Goal: Information Seeking & Learning: Learn about a topic

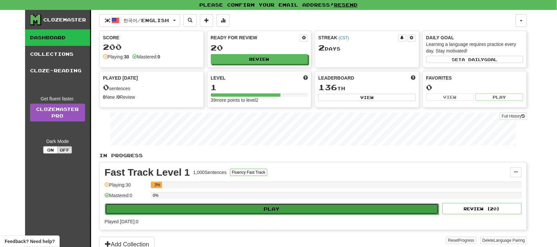
click at [242, 210] on button "Play" at bounding box center [272, 208] width 334 height 11
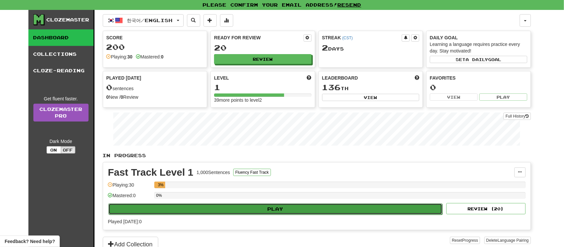
select select "**"
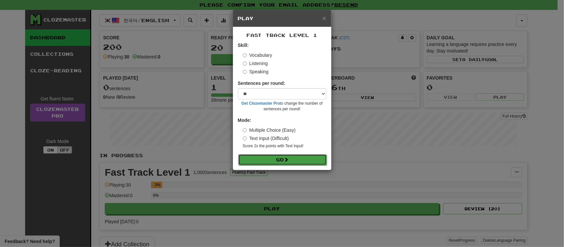
click at [279, 161] on button "Go" at bounding box center [282, 159] width 88 height 11
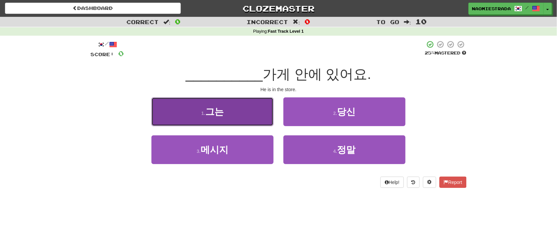
click at [259, 120] on button "1 . 그는" at bounding box center [213, 111] width 122 height 29
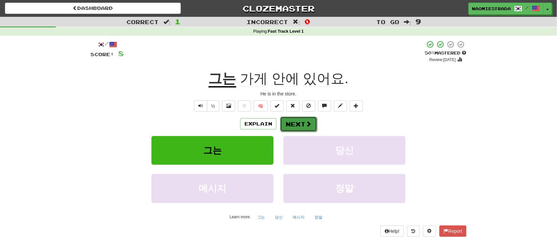
click at [286, 129] on button "Next" at bounding box center [298, 124] width 37 height 15
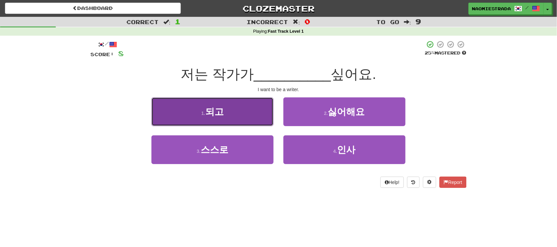
click at [210, 111] on span "되고" at bounding box center [214, 112] width 18 height 10
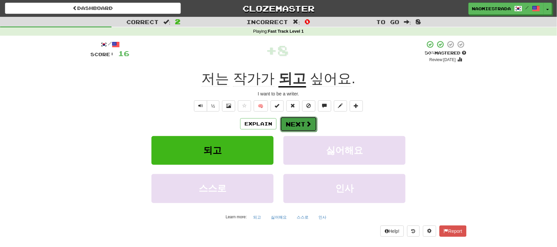
click at [306, 122] on span at bounding box center [309, 124] width 6 height 6
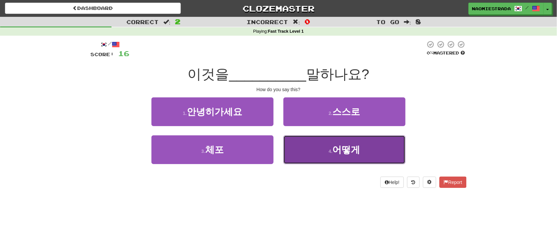
click at [355, 152] on span "어떻게" at bounding box center [347, 150] width 28 height 10
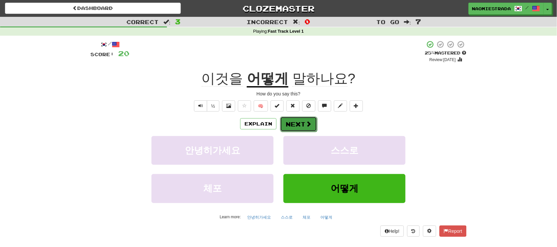
click at [293, 122] on button "Next" at bounding box center [298, 124] width 37 height 15
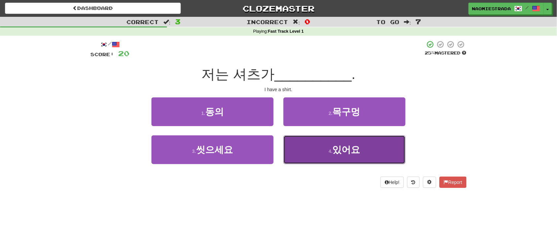
click at [351, 154] on span "있어요" at bounding box center [347, 150] width 28 height 10
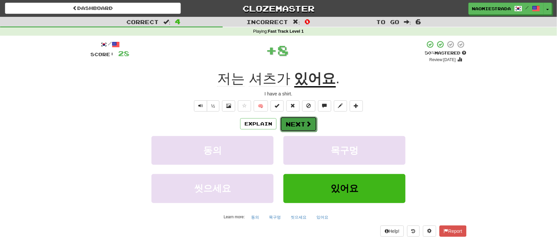
click at [306, 126] on span at bounding box center [309, 124] width 6 height 6
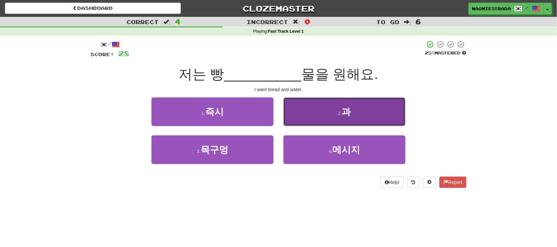
click at [336, 112] on button "2 . 과" at bounding box center [345, 111] width 122 height 29
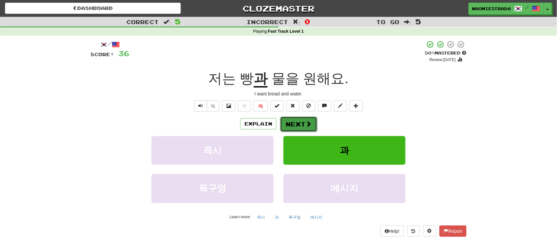
click at [308, 121] on span at bounding box center [309, 124] width 6 height 6
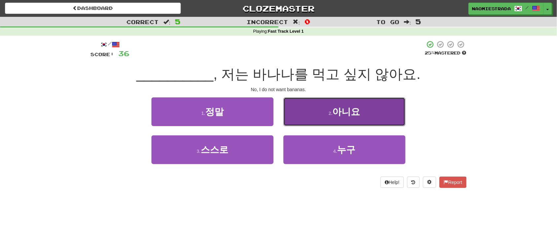
click at [315, 118] on button "2 . 아니요" at bounding box center [345, 111] width 122 height 29
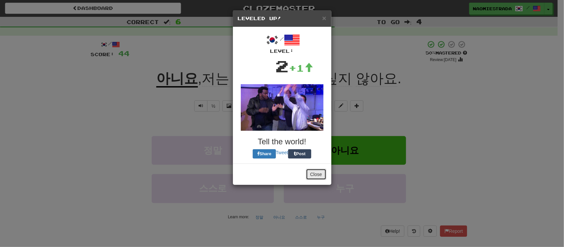
click at [320, 174] on button "Close" at bounding box center [316, 174] width 20 height 11
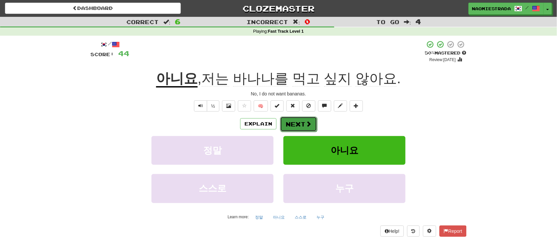
click at [301, 124] on button "Next" at bounding box center [298, 124] width 37 height 15
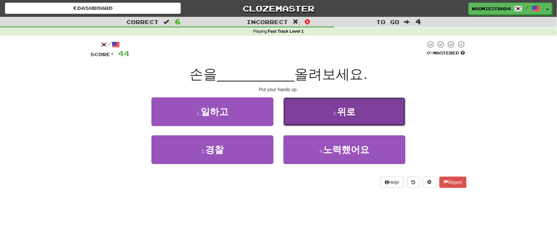
click at [305, 113] on button "2 . 위로" at bounding box center [345, 111] width 122 height 29
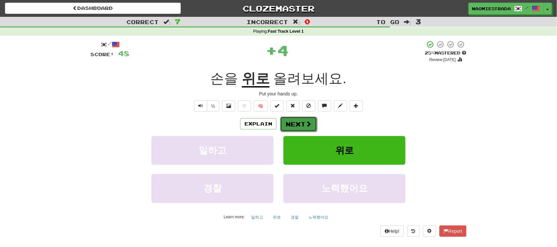
click at [302, 121] on button "Next" at bounding box center [298, 124] width 37 height 15
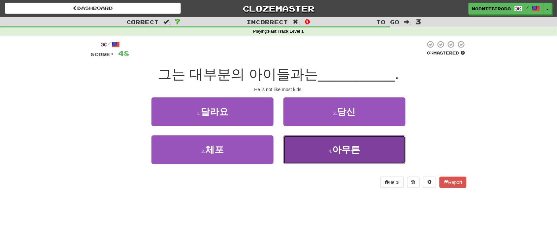
click at [354, 151] on span "아무튼" at bounding box center [347, 150] width 28 height 10
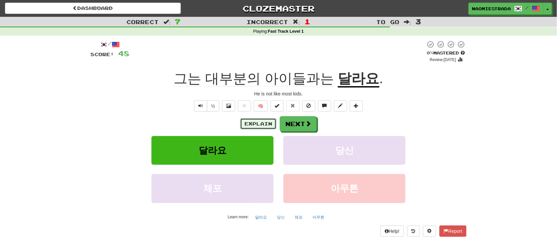
click at [248, 121] on button "Explain" at bounding box center [258, 123] width 36 height 11
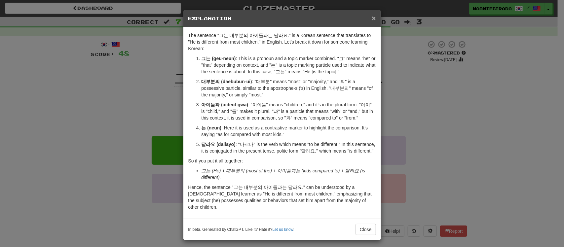
click at [372, 19] on span "×" at bounding box center [373, 18] width 4 height 8
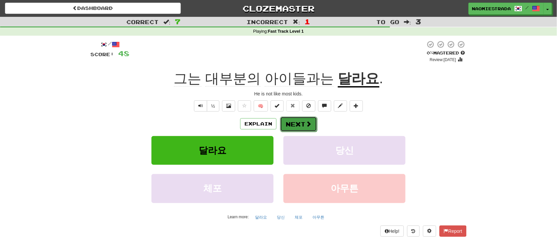
click at [313, 121] on button "Next" at bounding box center [298, 124] width 37 height 15
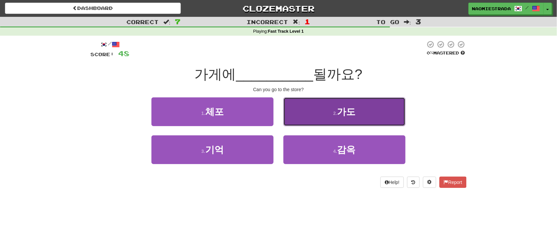
click at [318, 119] on button "2 . 가도" at bounding box center [345, 111] width 122 height 29
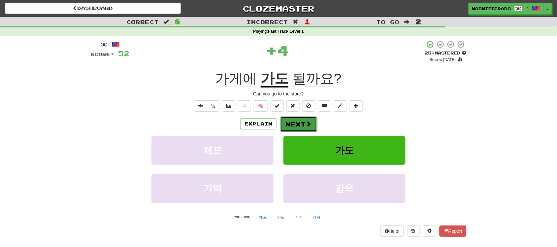
click at [304, 126] on button "Next" at bounding box center [298, 124] width 37 height 15
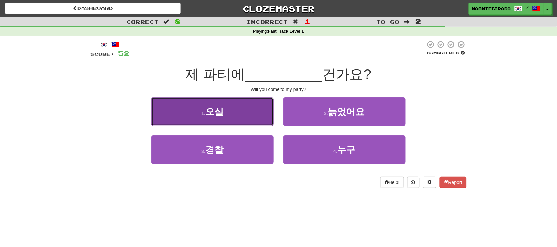
click at [270, 123] on button "1 . 오실" at bounding box center [213, 111] width 122 height 29
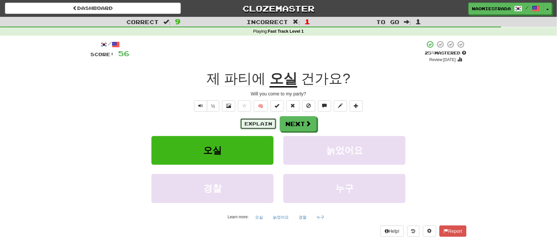
click at [264, 124] on button "Explain" at bounding box center [258, 123] width 36 height 11
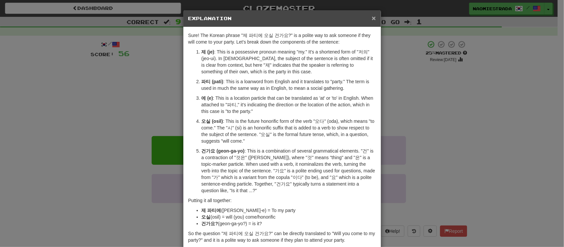
click at [371, 18] on span "×" at bounding box center [373, 18] width 4 height 8
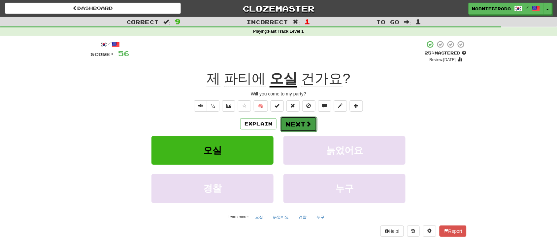
click at [304, 122] on button "Next" at bounding box center [298, 124] width 37 height 15
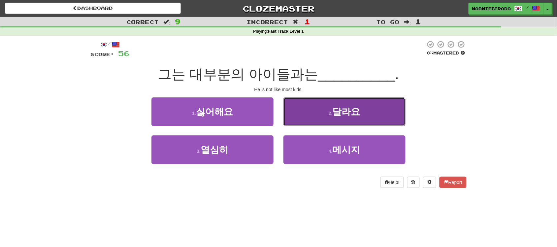
click at [334, 112] on span "달라요" at bounding box center [347, 112] width 28 height 10
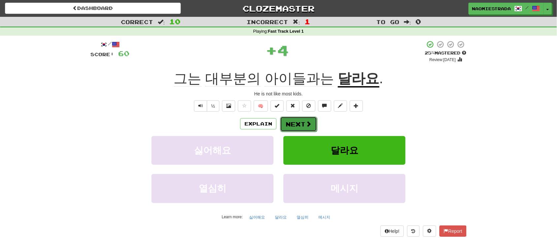
click at [299, 122] on button "Next" at bounding box center [298, 124] width 37 height 15
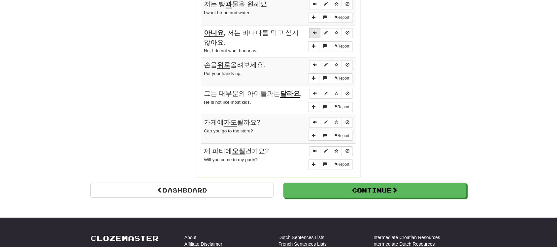
scroll to position [548, 0]
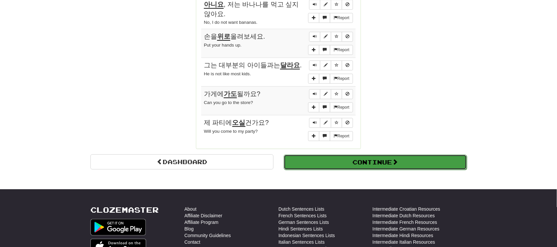
click at [376, 167] on button "Continue" at bounding box center [375, 162] width 183 height 15
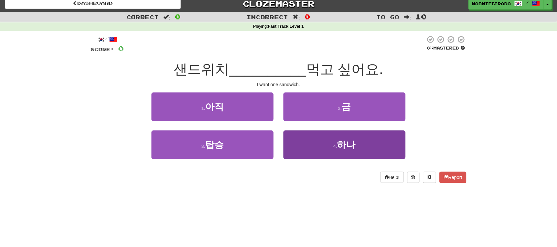
scroll to position [0, 0]
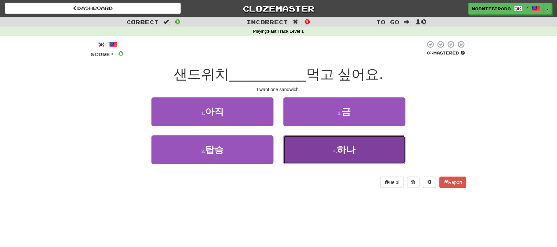
click at [354, 146] on span "하나" at bounding box center [346, 150] width 18 height 10
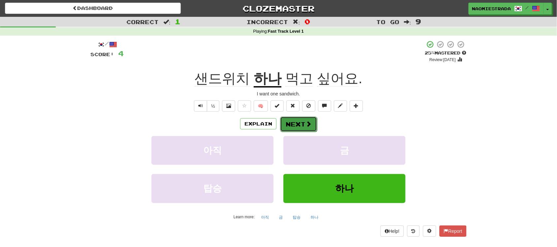
click at [302, 123] on button "Next" at bounding box center [298, 124] width 37 height 15
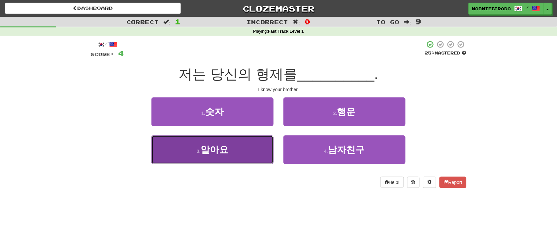
click at [221, 148] on span "알아요" at bounding box center [215, 150] width 28 height 10
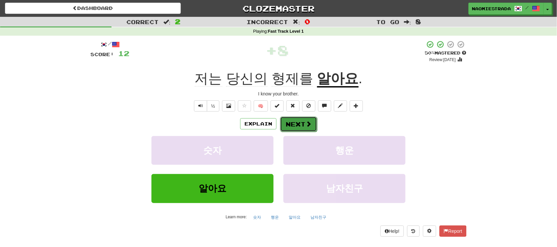
click at [298, 122] on button "Next" at bounding box center [298, 124] width 37 height 15
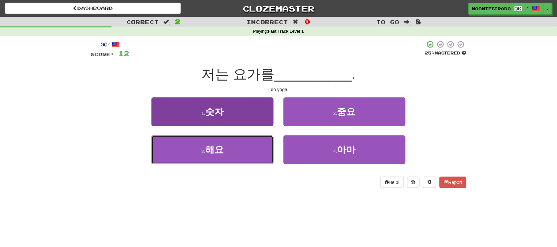
click at [260, 145] on button "3 . 해요" at bounding box center [213, 149] width 122 height 29
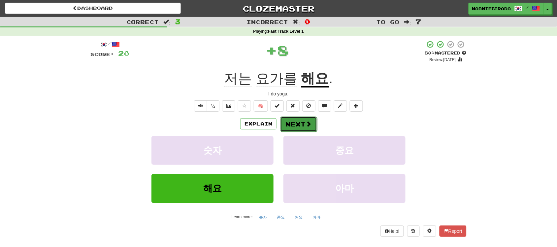
click at [296, 122] on button "Next" at bounding box center [298, 124] width 37 height 15
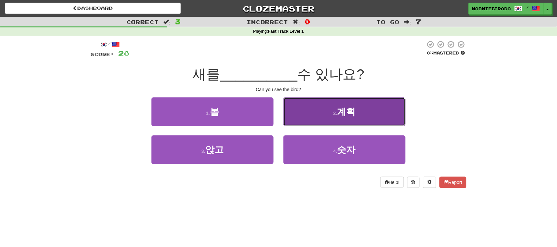
click at [311, 111] on button "2 . 계획" at bounding box center [345, 111] width 122 height 29
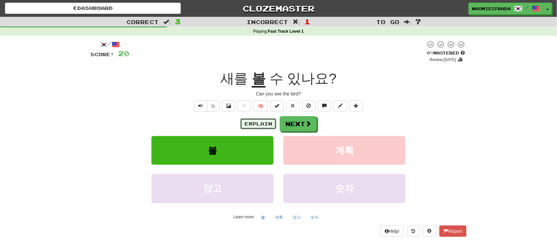
click at [257, 124] on button "Explain" at bounding box center [258, 123] width 36 height 11
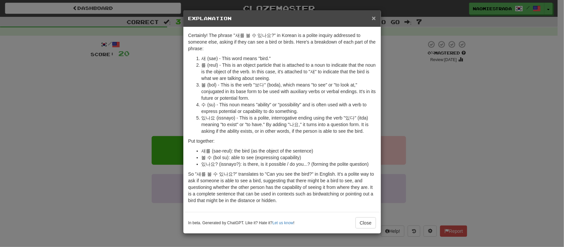
click at [374, 17] on span "×" at bounding box center [373, 18] width 4 height 8
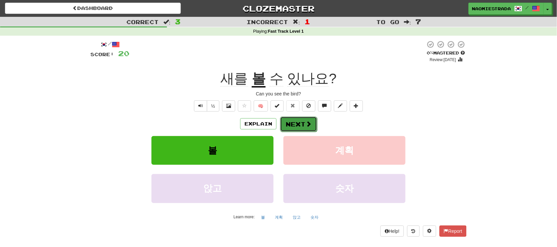
click at [300, 127] on button "Next" at bounding box center [298, 124] width 37 height 15
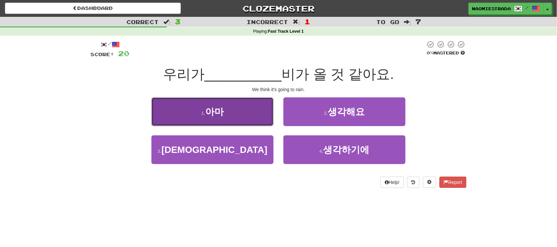
click at [237, 115] on button "1 . 아마" at bounding box center [213, 111] width 122 height 29
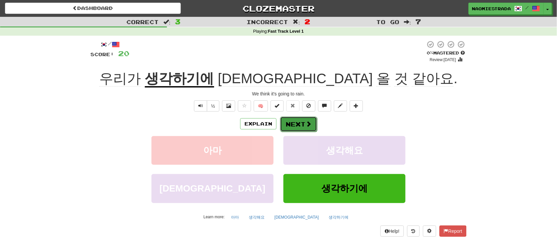
click at [304, 120] on button "Next" at bounding box center [298, 124] width 37 height 15
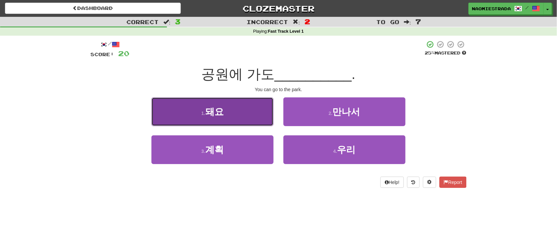
click at [244, 124] on button "1 . 돼요" at bounding box center [213, 111] width 122 height 29
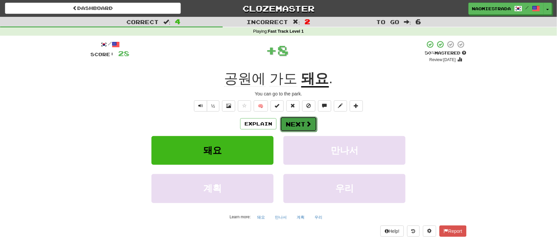
click at [298, 128] on button "Next" at bounding box center [298, 124] width 37 height 15
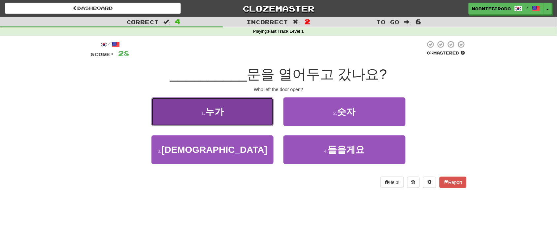
click at [252, 117] on button "1 . 누가" at bounding box center [213, 111] width 122 height 29
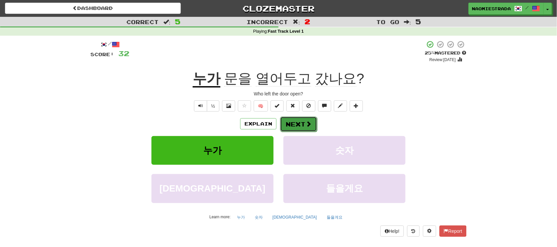
click at [299, 126] on button "Next" at bounding box center [298, 124] width 37 height 15
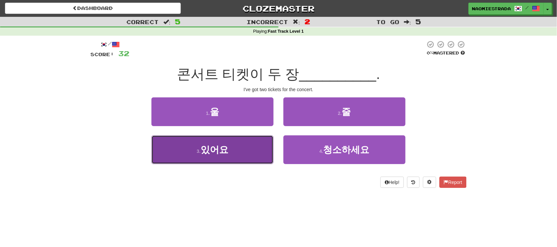
click at [247, 152] on button "3 . 있어요" at bounding box center [213, 149] width 122 height 29
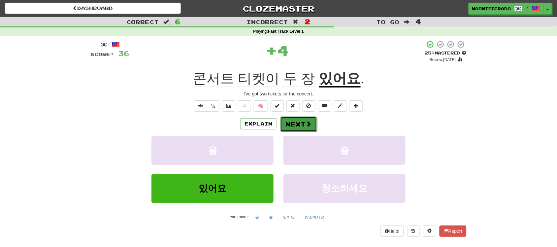
click at [300, 122] on button "Next" at bounding box center [298, 124] width 37 height 15
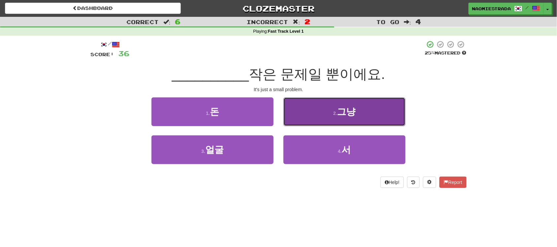
click at [334, 113] on small "2 ." at bounding box center [335, 113] width 4 height 5
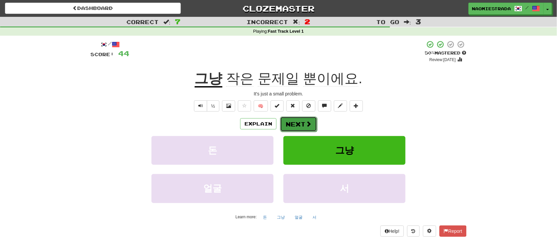
click at [291, 123] on button "Next" at bounding box center [298, 124] width 37 height 15
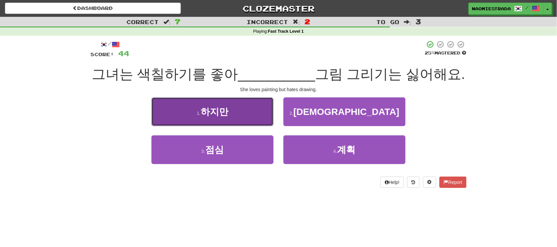
click at [233, 126] on button "1 . 하지만" at bounding box center [213, 111] width 122 height 29
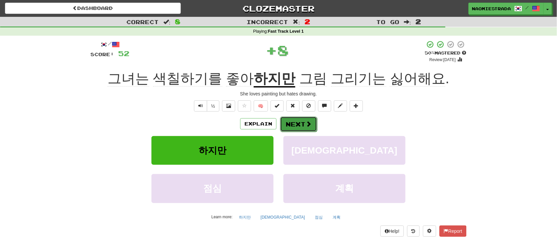
click at [291, 122] on button "Next" at bounding box center [298, 124] width 37 height 15
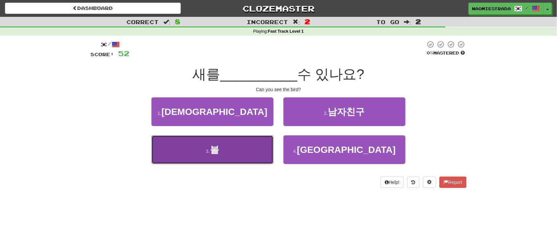
click at [239, 158] on button "3 . 볼" at bounding box center [213, 149] width 122 height 29
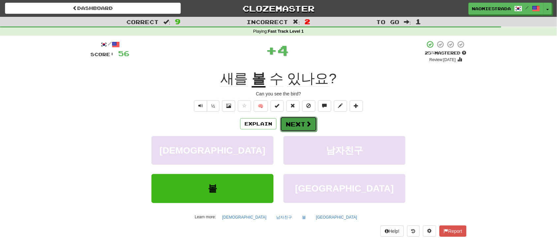
click at [306, 124] on span at bounding box center [309, 124] width 6 height 6
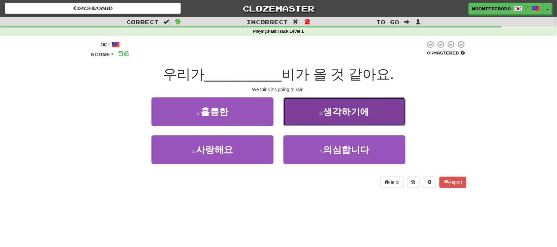
click at [345, 110] on span "생각하기에" at bounding box center [347, 112] width 46 height 10
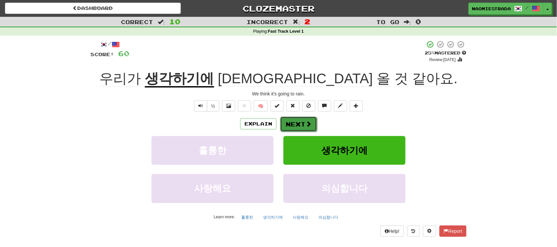
click at [297, 127] on button "Next" at bounding box center [298, 124] width 37 height 15
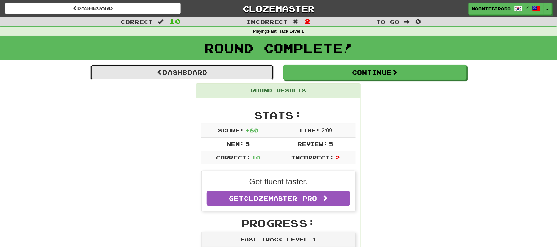
click at [204, 72] on link "Dashboard" at bounding box center [181, 72] width 183 height 15
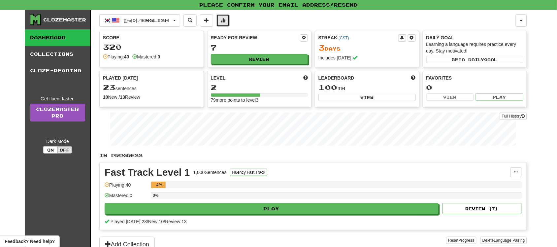
click at [226, 22] on button at bounding box center [223, 20] width 13 height 13
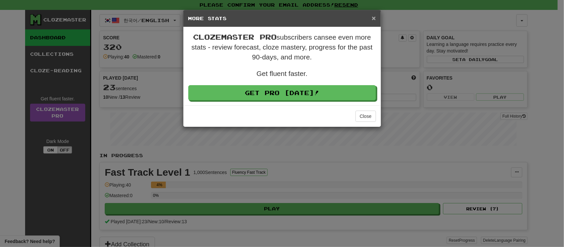
click at [373, 18] on span "×" at bounding box center [373, 18] width 4 height 8
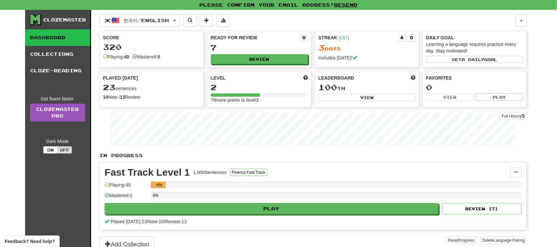
click at [149, 56] on div "Mastered: 0" at bounding box center [146, 56] width 28 height 7
click at [141, 91] on div "23 sentences" at bounding box center [151, 87] width 97 height 9
click at [509, 117] on button "Full History" at bounding box center [513, 116] width 27 height 7
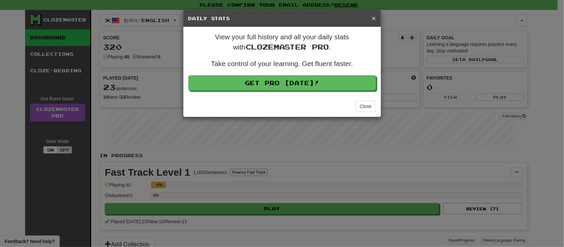
click at [375, 18] on span "×" at bounding box center [373, 18] width 4 height 8
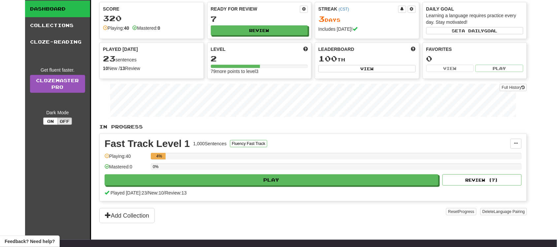
scroll to position [41, 0]
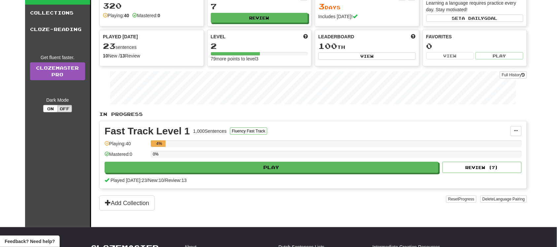
click at [158, 146] on div "4%" at bounding box center [159, 143] width 13 height 7
click at [115, 144] on div "Playing: 40" at bounding box center [126, 145] width 43 height 11
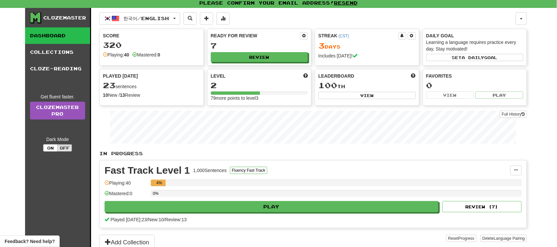
scroll to position [0, 0]
